Goal: Information Seeking & Learning: Learn about a topic

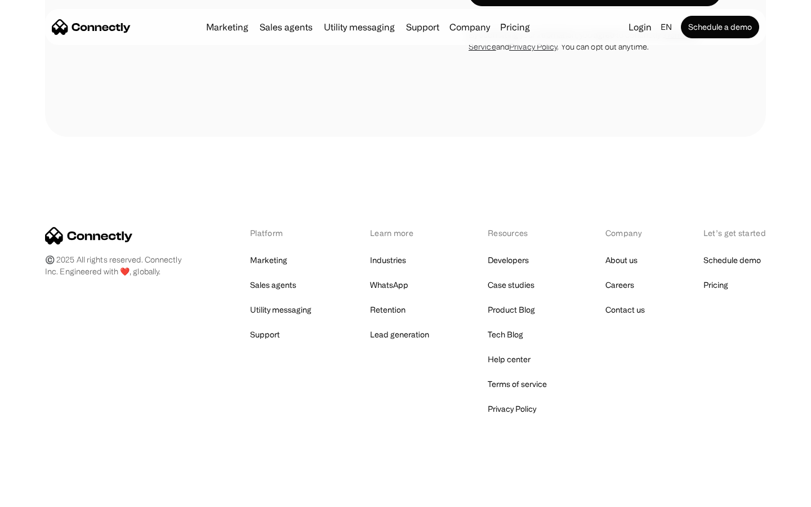
scroll to position [965, 0]
